Goal: Information Seeking & Learning: Check status

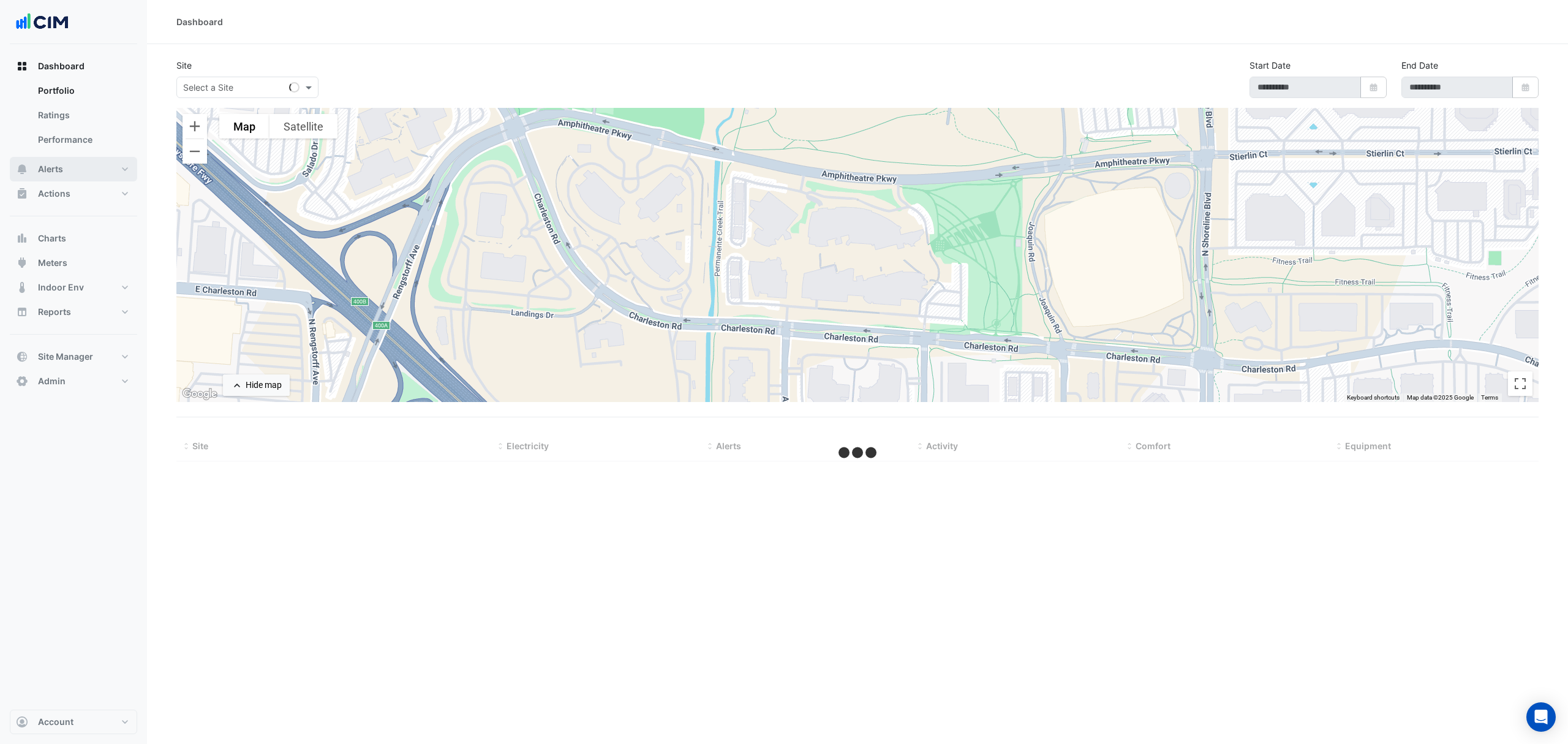
click at [69, 169] on button "Alerts" at bounding box center [73, 170] width 128 height 25
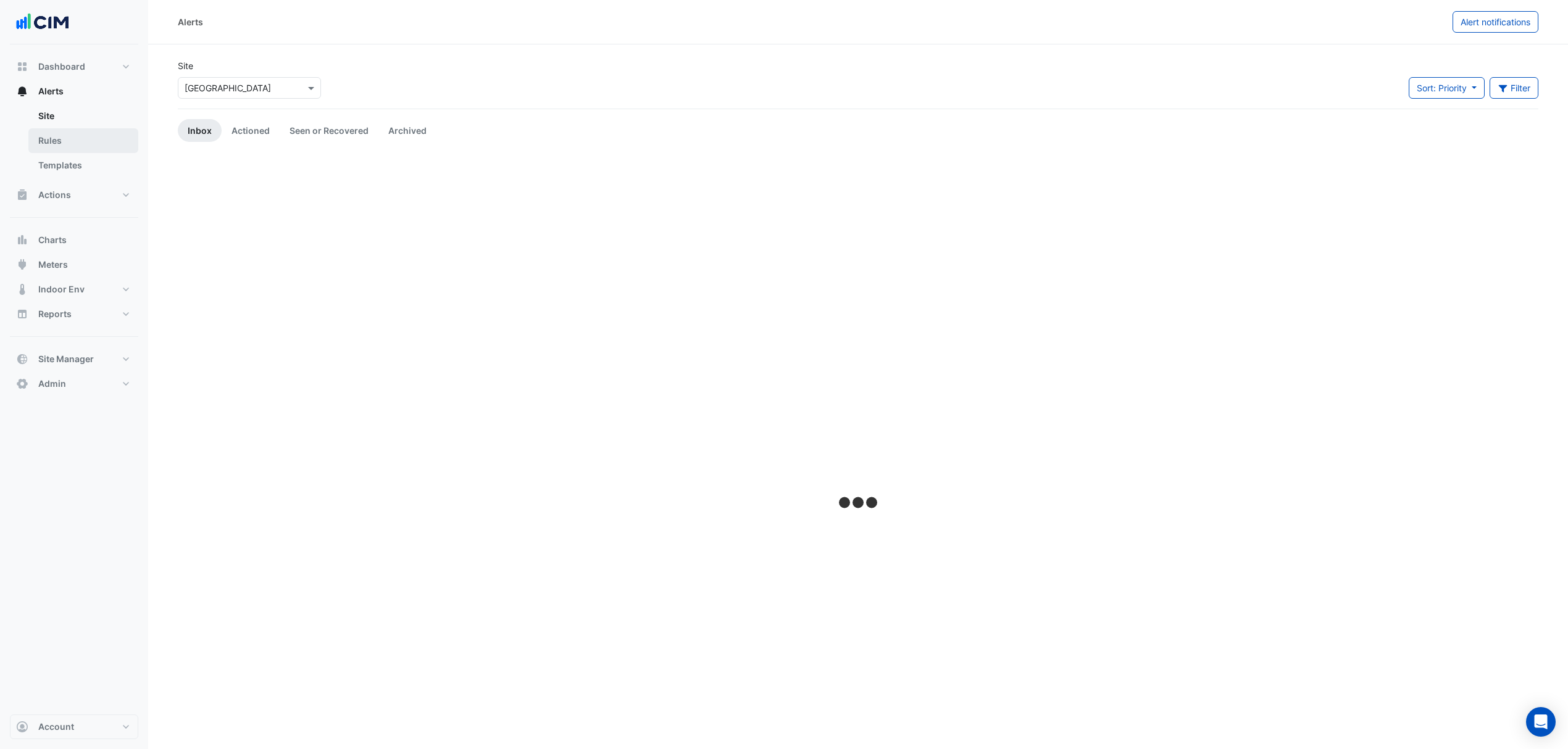
click at [72, 144] on link "Rules" at bounding box center [83, 141] width 110 height 25
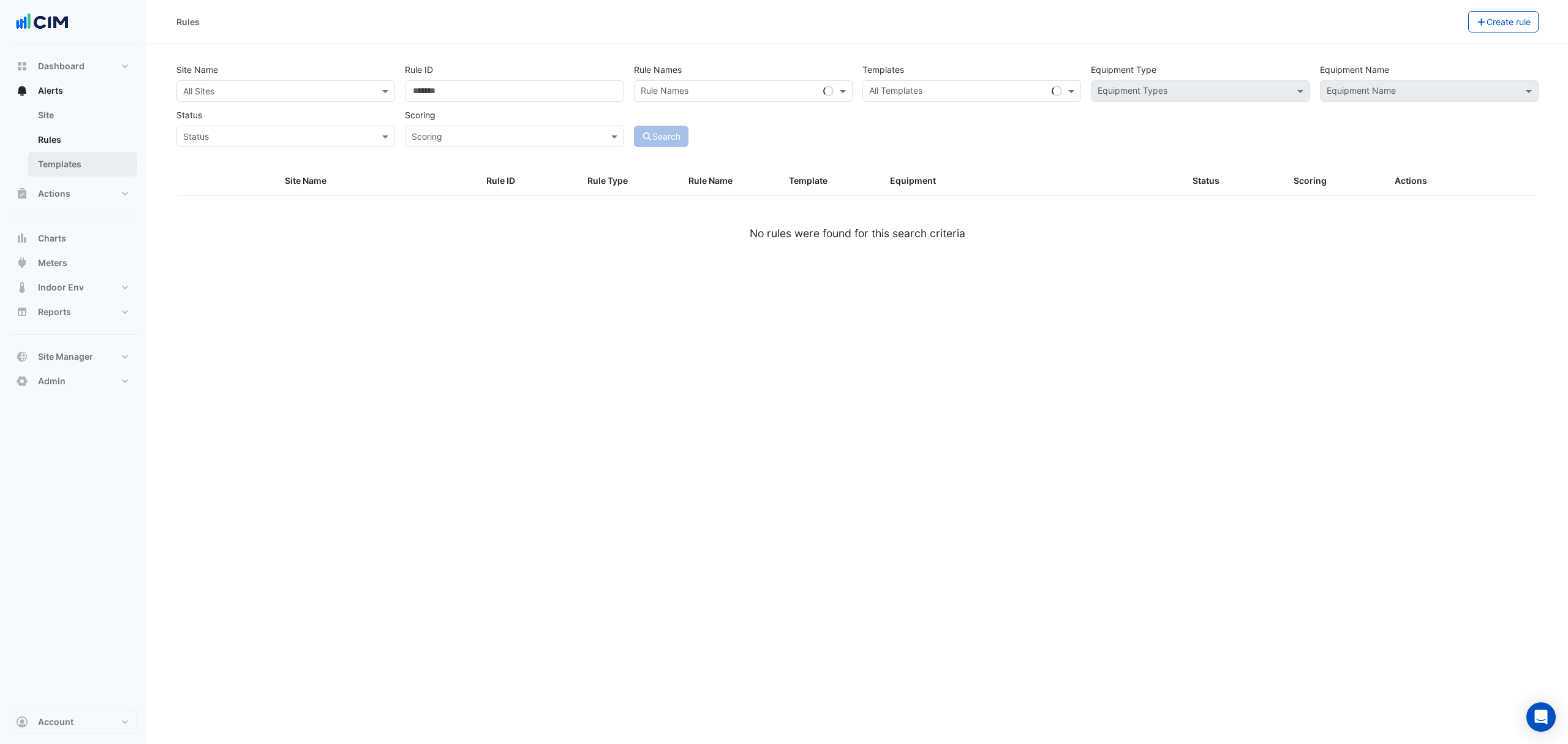
click at [65, 164] on link "Templates" at bounding box center [82, 164] width 109 height 25
select select
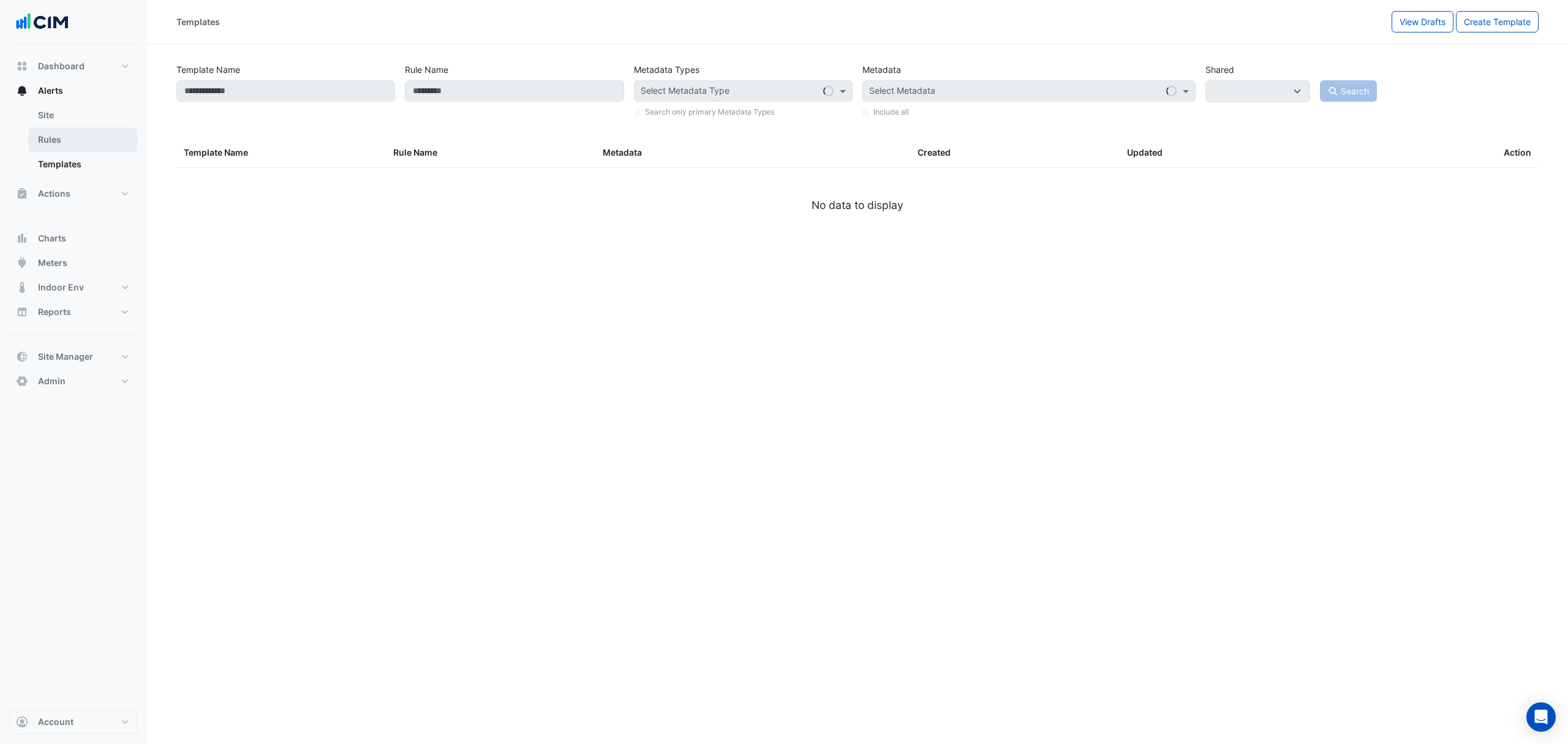
click at [67, 134] on link "Rules" at bounding box center [82, 140] width 109 height 25
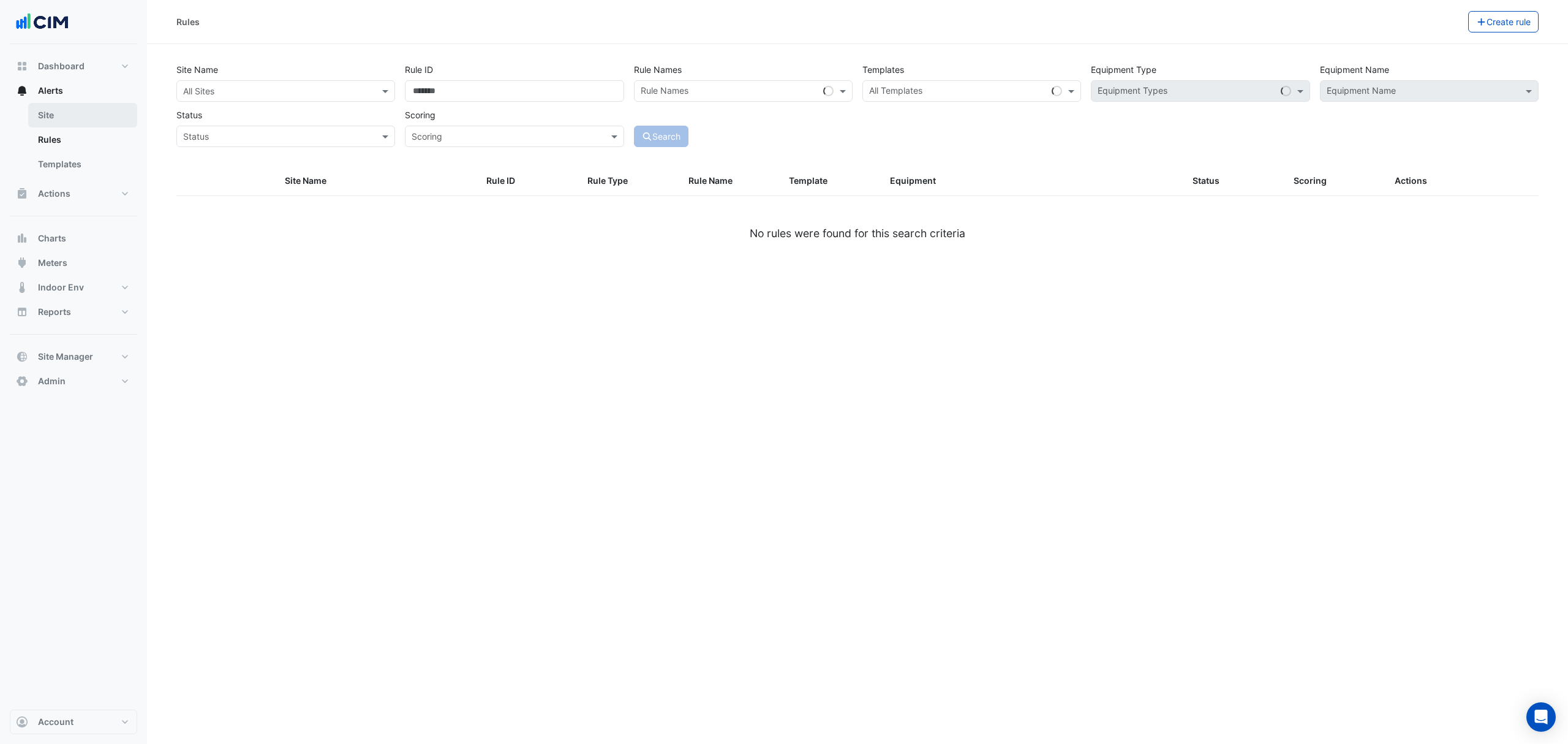
click at [71, 113] on link "Site" at bounding box center [82, 115] width 109 height 25
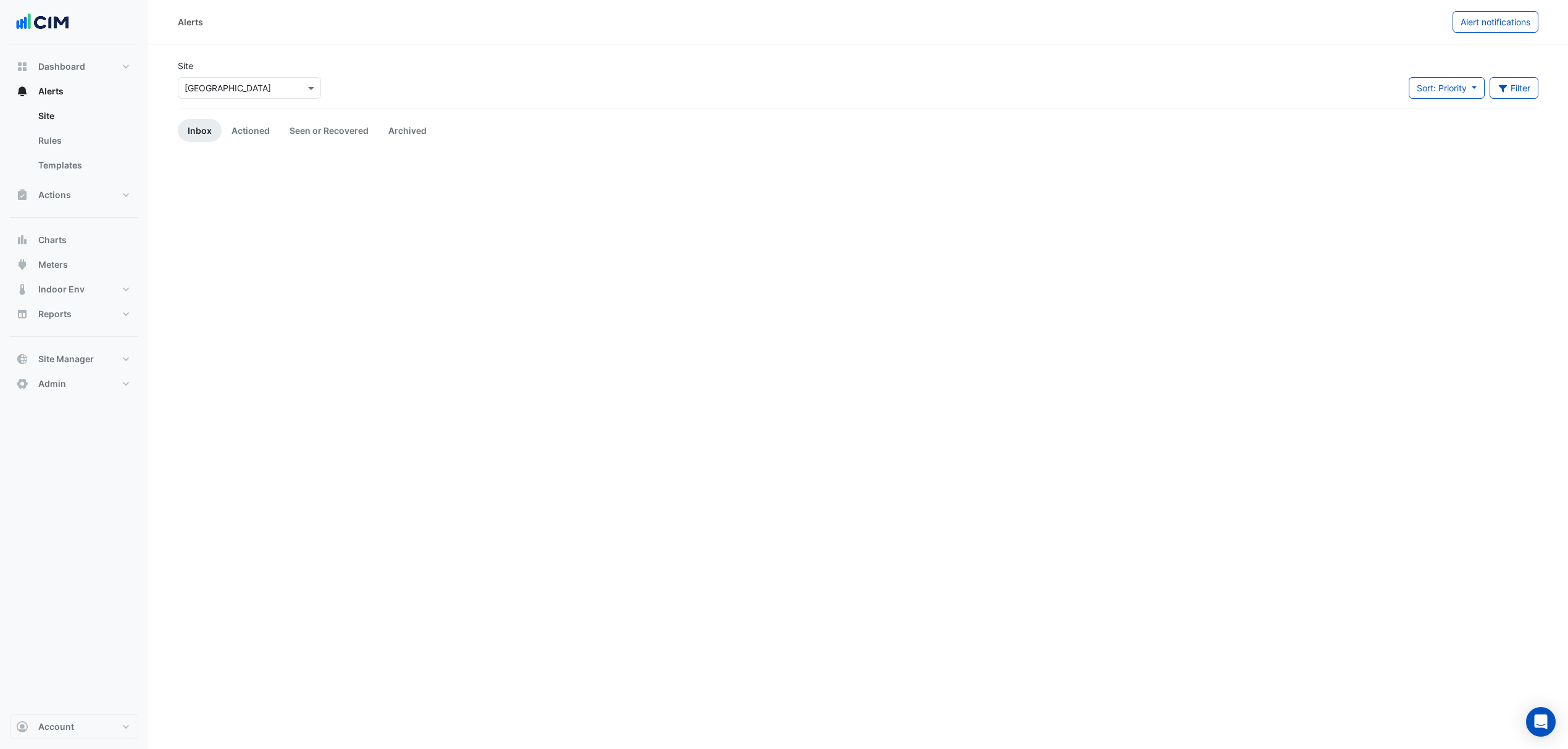
click at [240, 84] on input "text" at bounding box center [237, 88] width 105 height 13
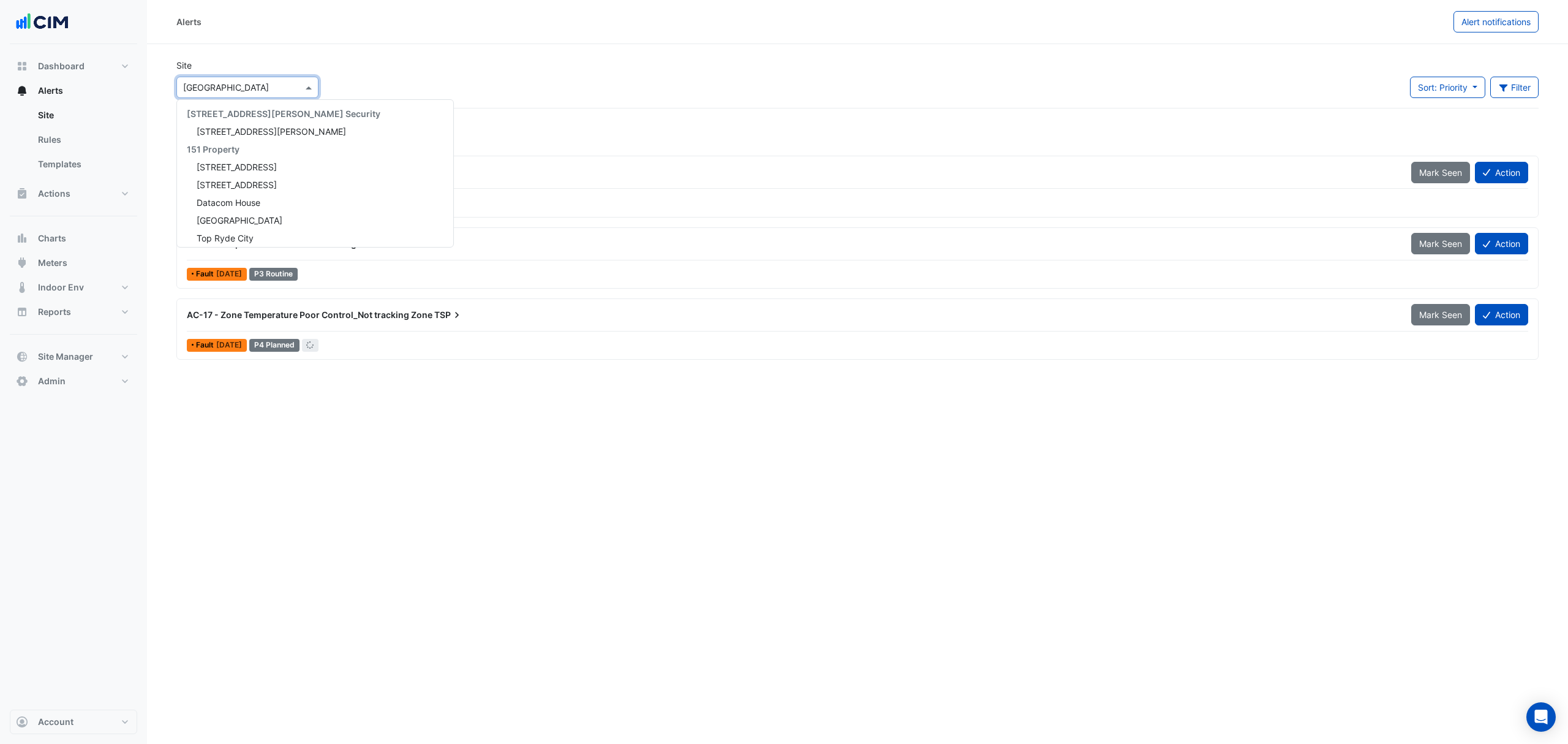
scroll to position [16715, 0]
type input "***"
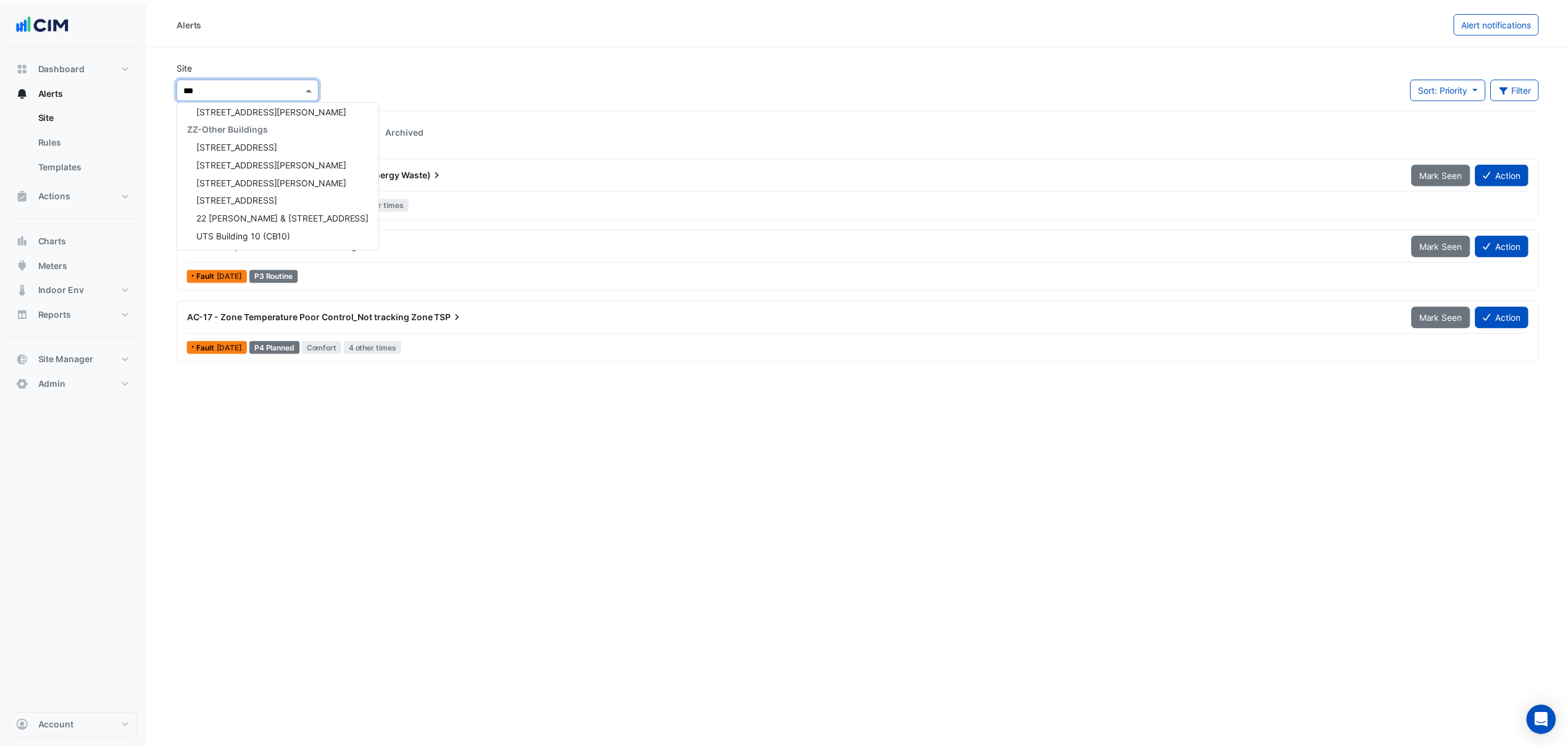
scroll to position [58, 0]
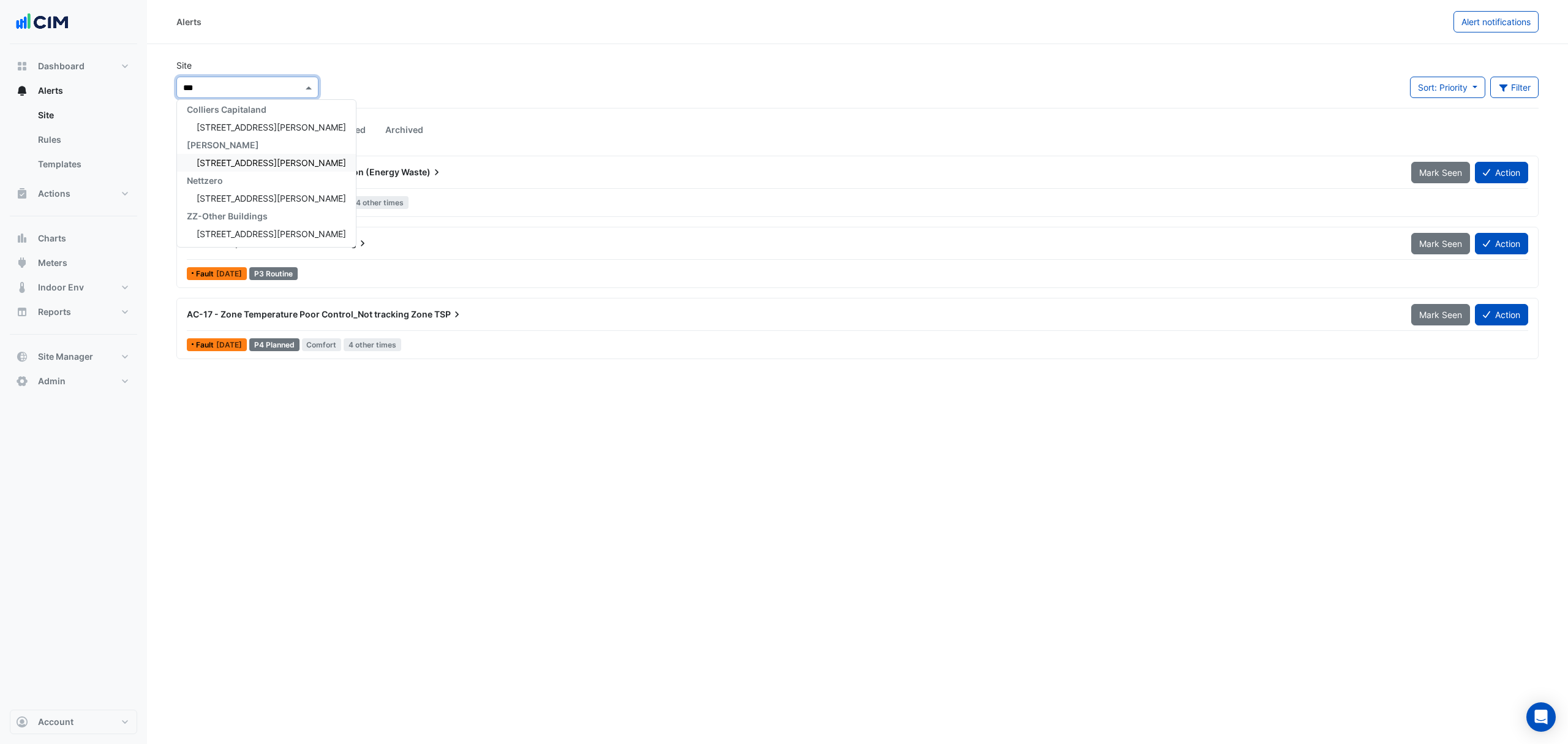
click at [263, 167] on div "[STREET_ADDRESS][PERSON_NAME]" at bounding box center [266, 163] width 179 height 18
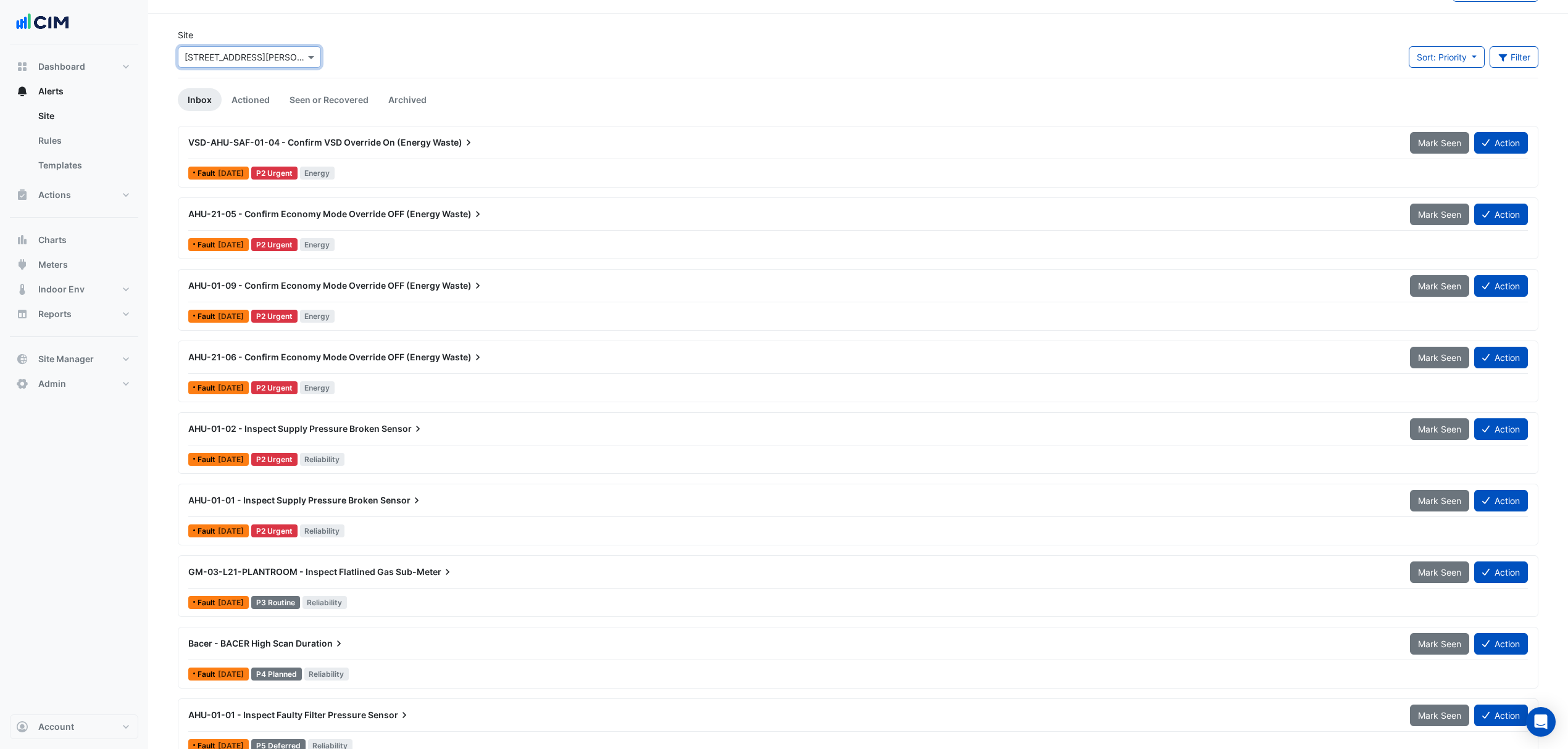
scroll to position [57, 0]
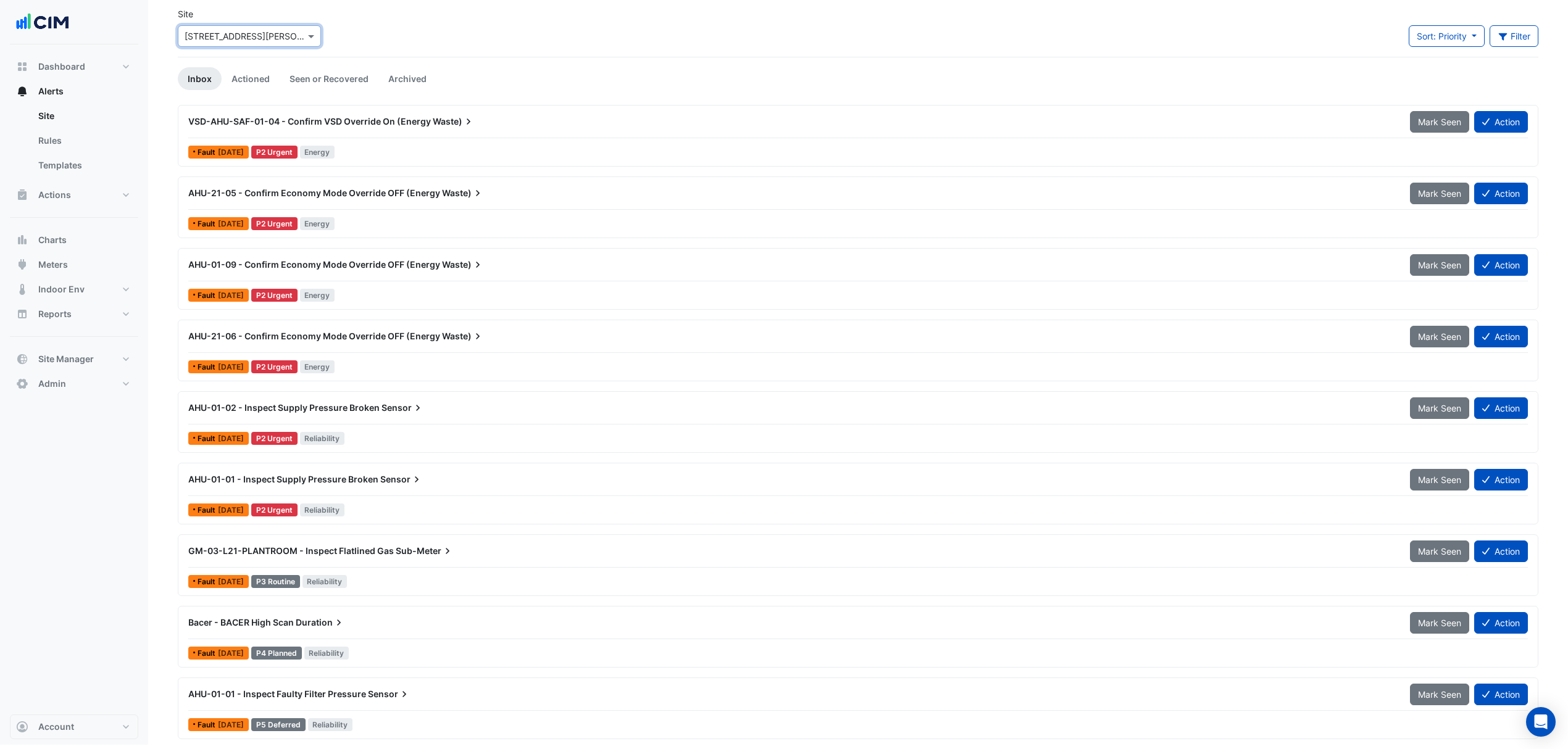
click at [325, 476] on span "AHU-01-01 - Inspect Supply Pressure Broken" at bounding box center [283, 479] width 190 height 10
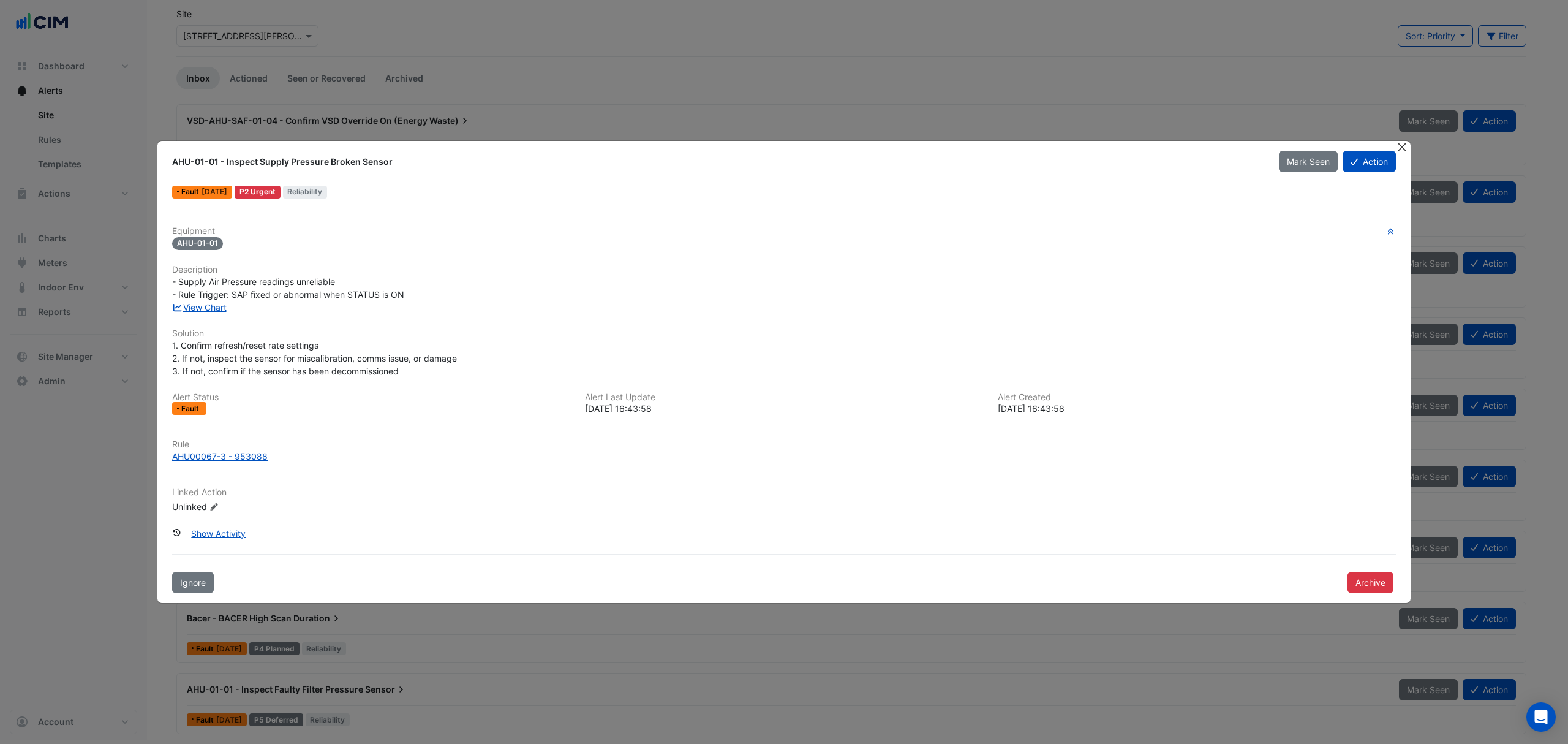
click at [1397, 142] on button "Close" at bounding box center [1402, 147] width 13 height 13
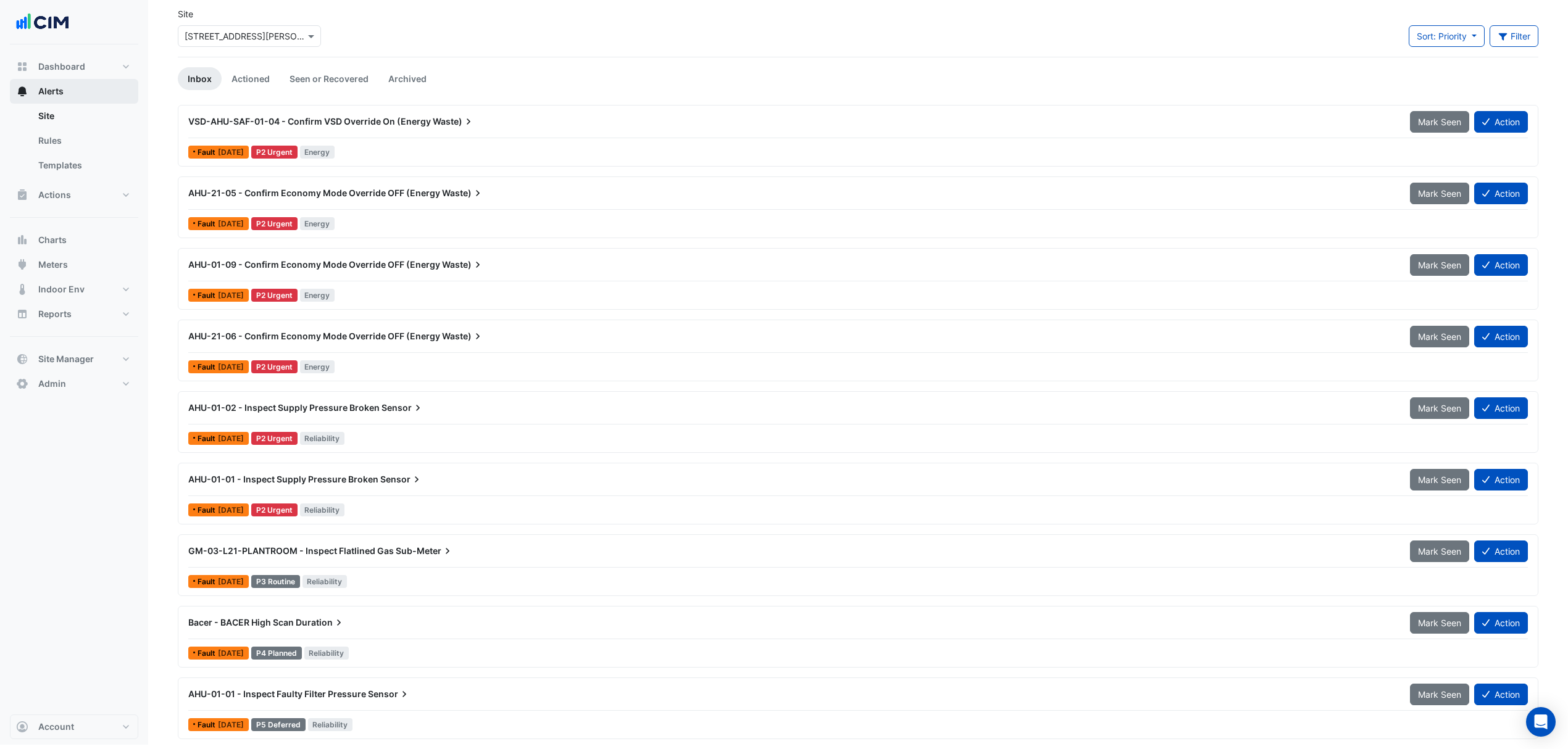
click at [97, 99] on button "Alerts" at bounding box center [74, 91] width 129 height 25
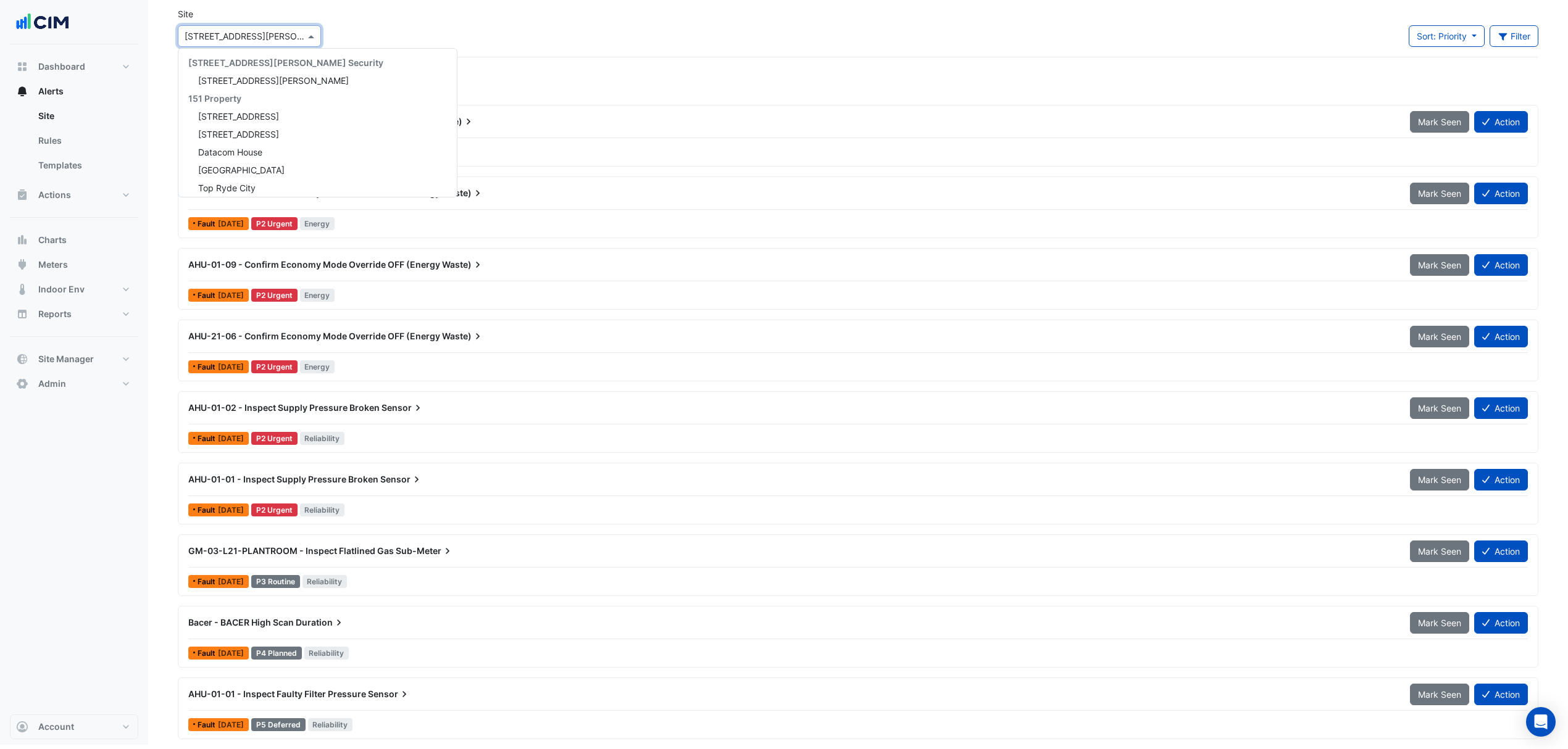
click at [257, 35] on input "text" at bounding box center [237, 37] width 105 height 13
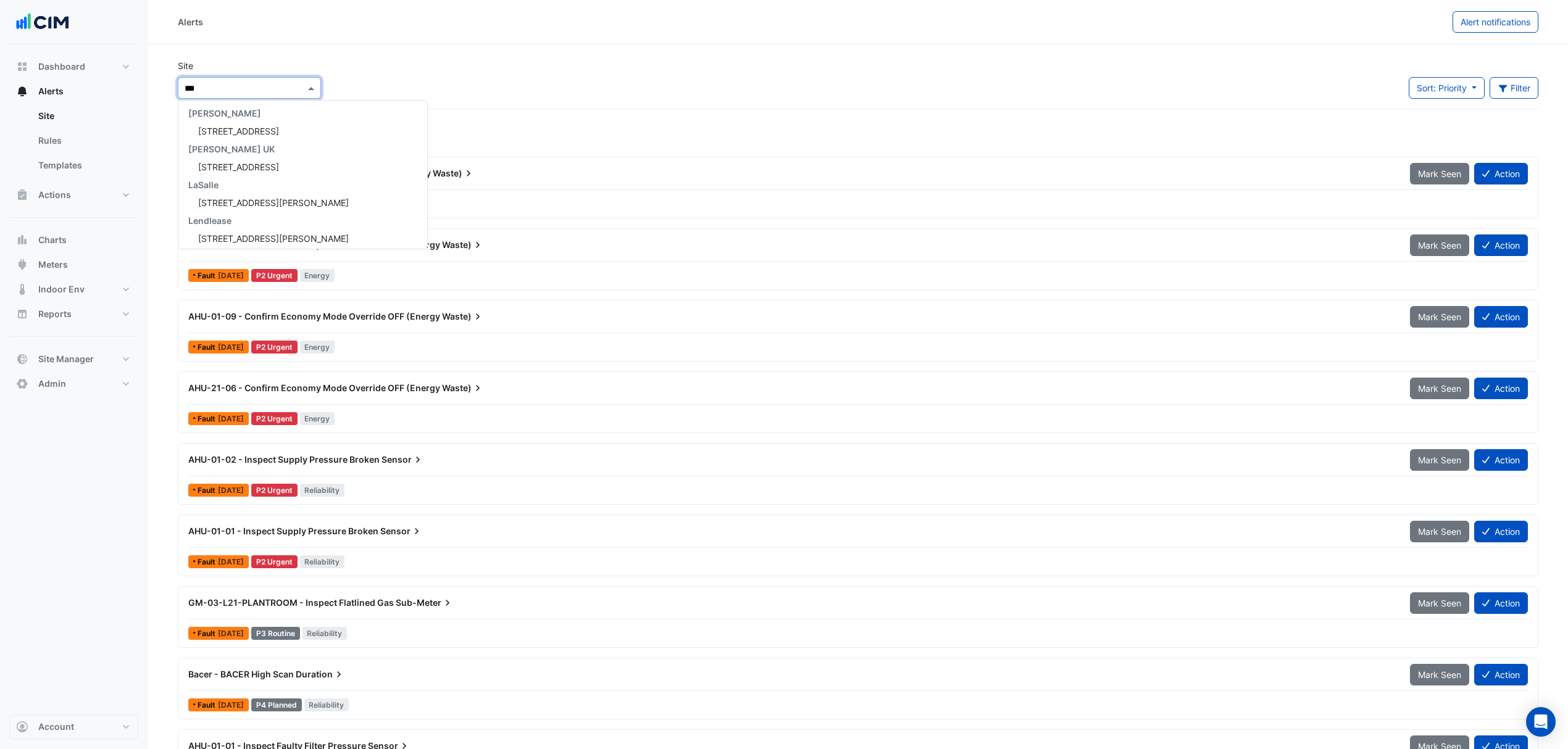
scroll to position [144, 0]
type input "*****"
click at [265, 114] on span "[GEOGRAPHIC_DATA]" at bounding box center [241, 109] width 86 height 10
